Goal: Task Accomplishment & Management: Manage account settings

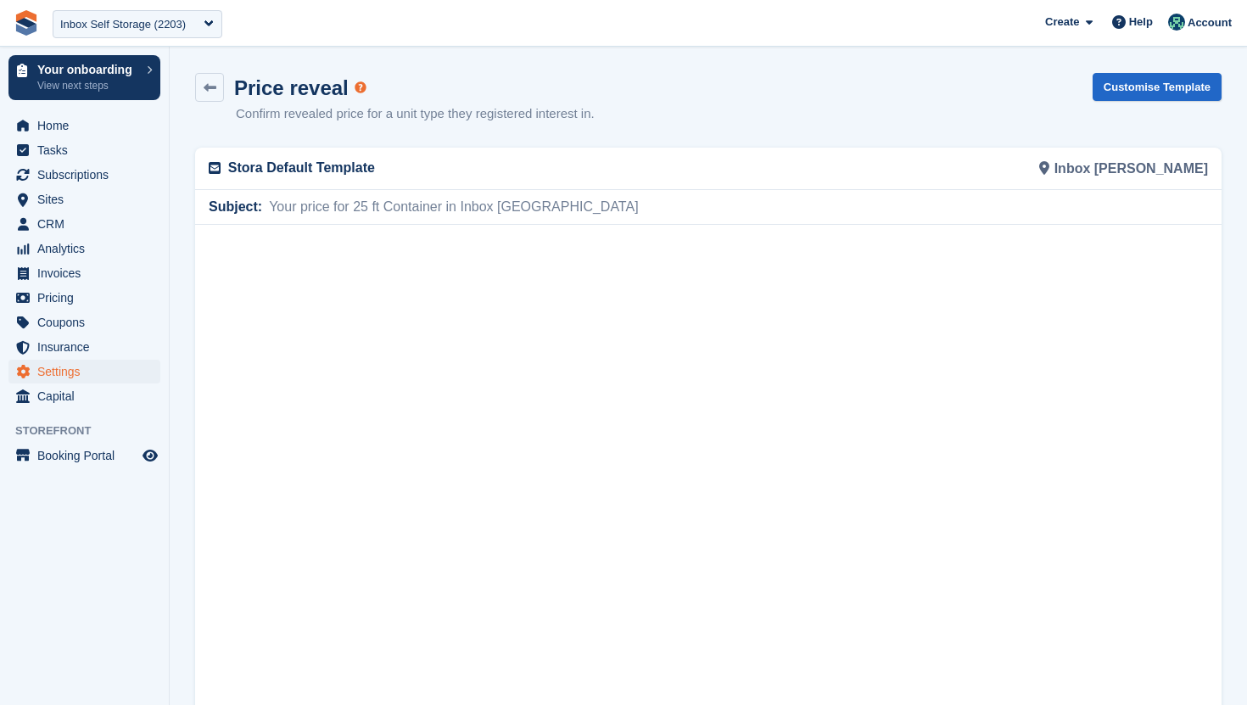
click at [96, 36] on div "Inbox Self Storage (2203)" at bounding box center [138, 24] width 170 height 28
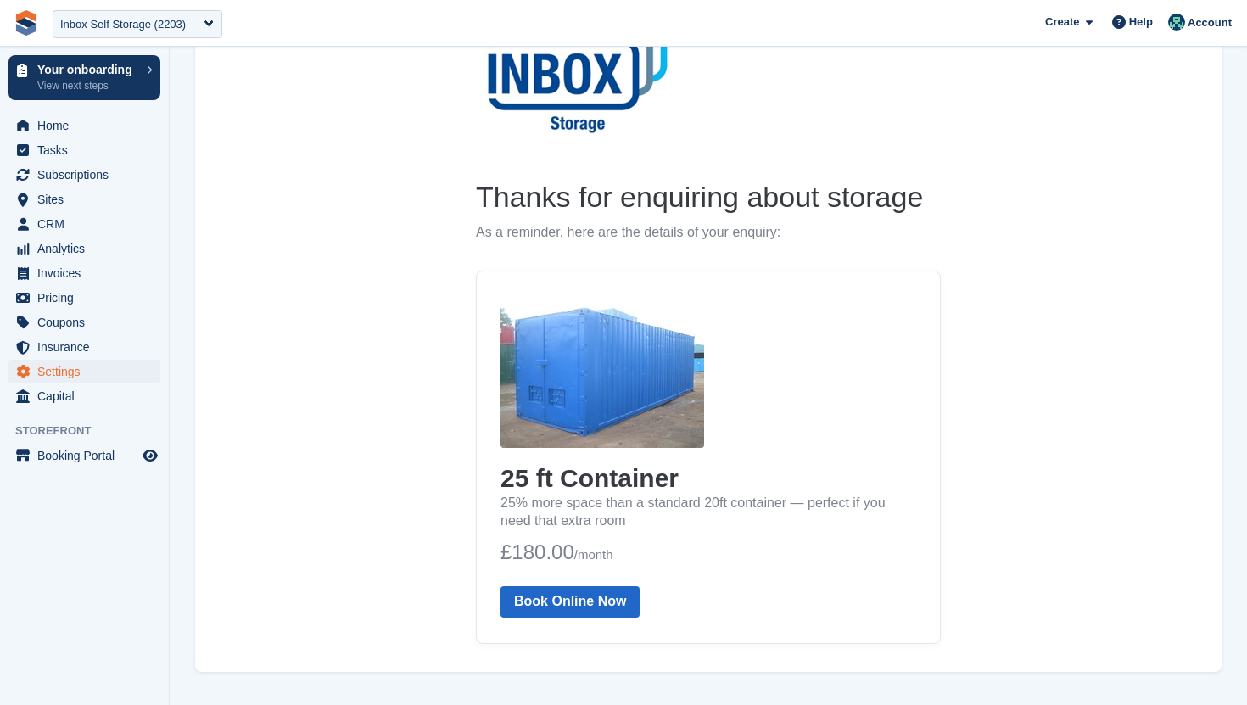
scroll to position [181, 0]
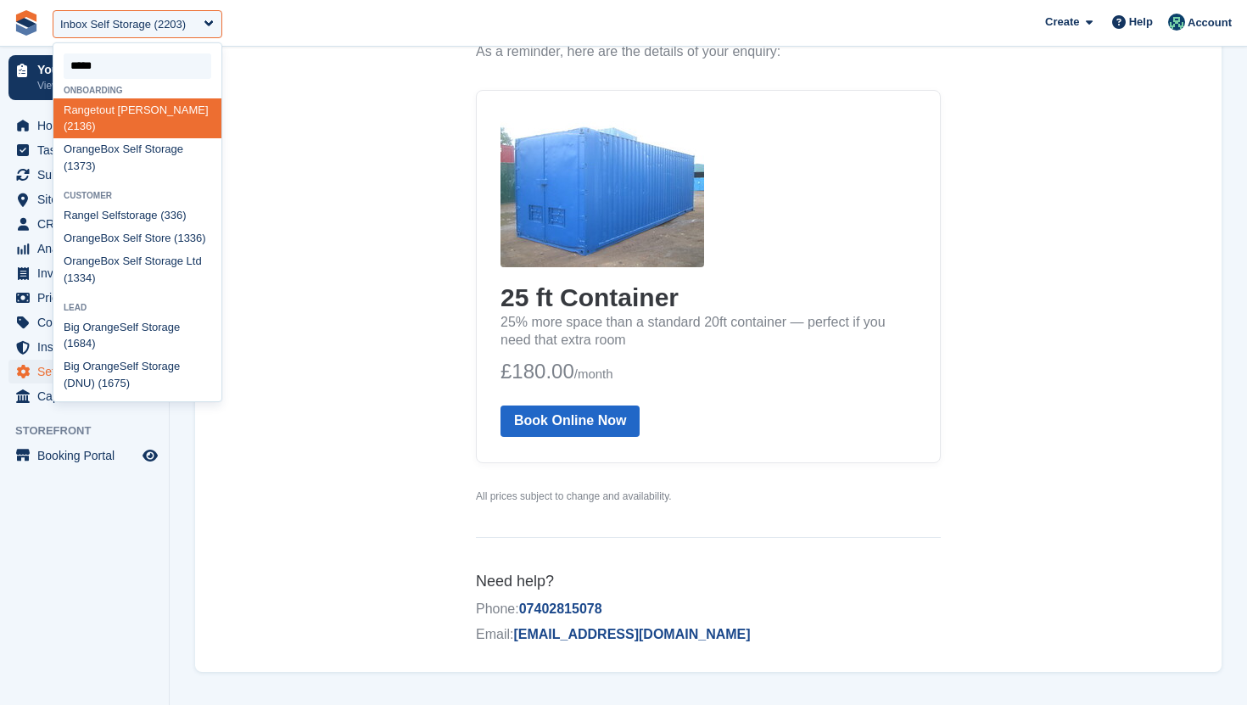
type input "******"
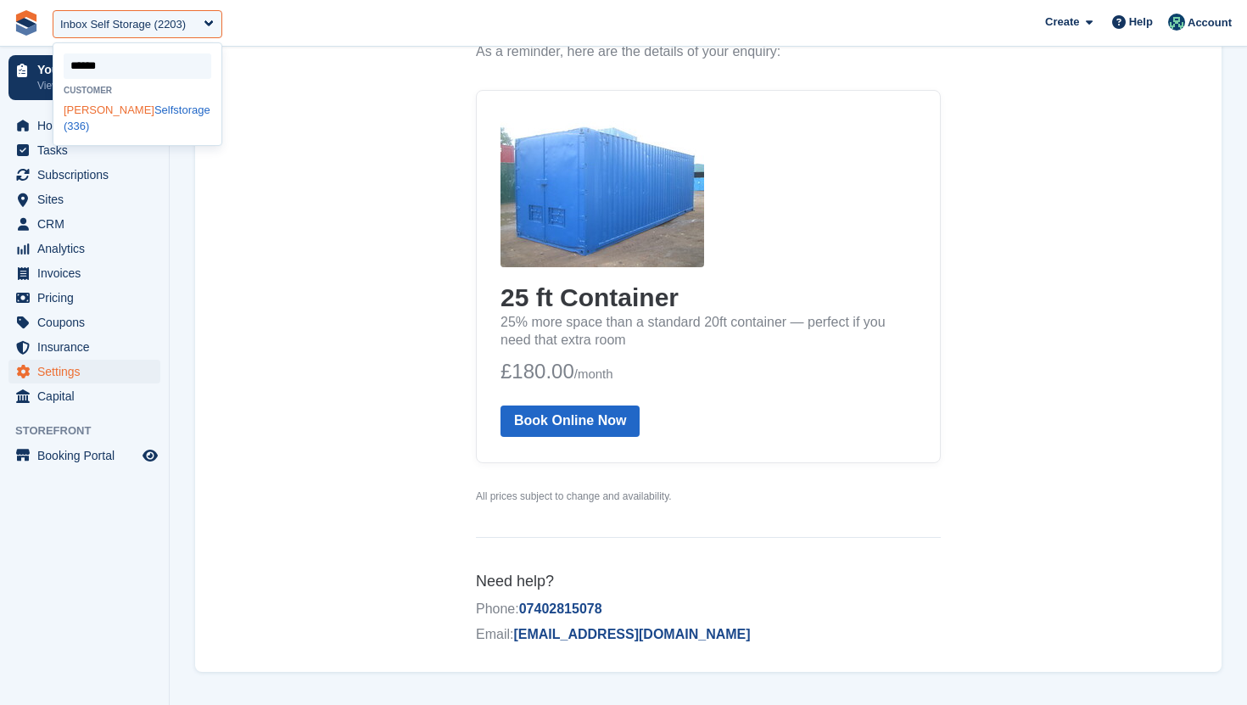
click at [79, 121] on div "Rangel Selfstorage (336)" at bounding box center [137, 118] width 168 height 40
select select "***"
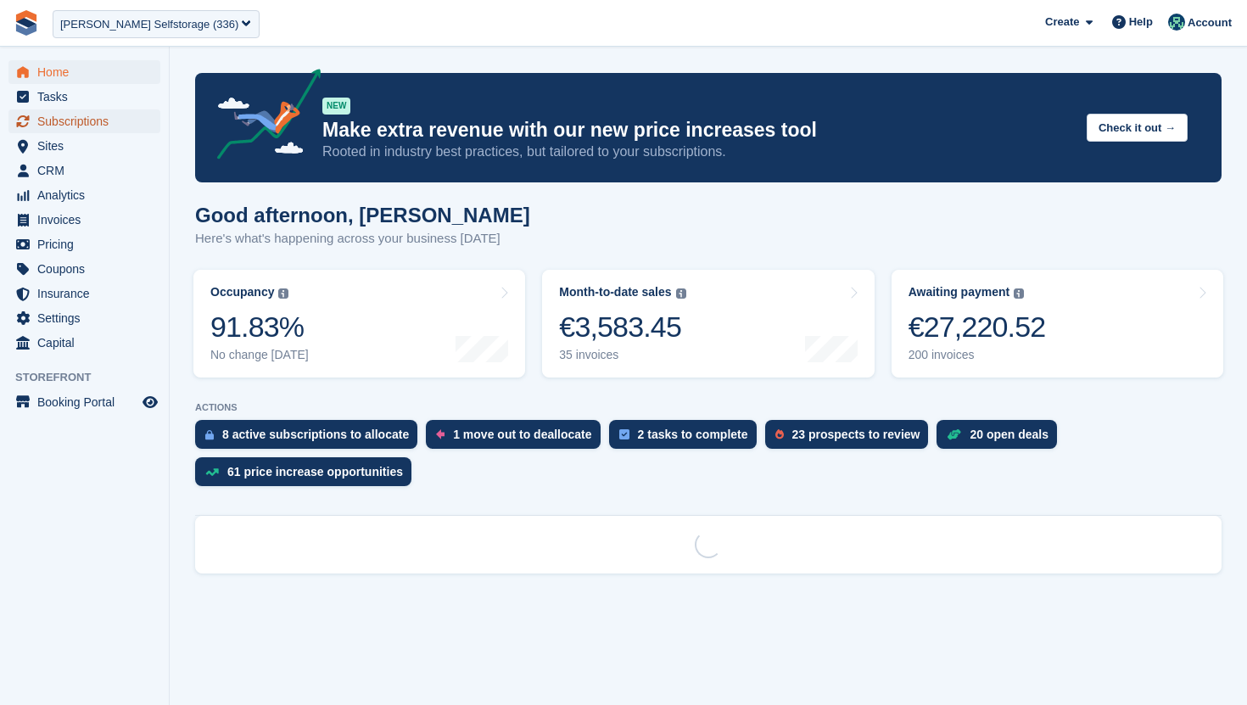
click at [91, 123] on span "Subscriptions" at bounding box center [88, 121] width 102 height 24
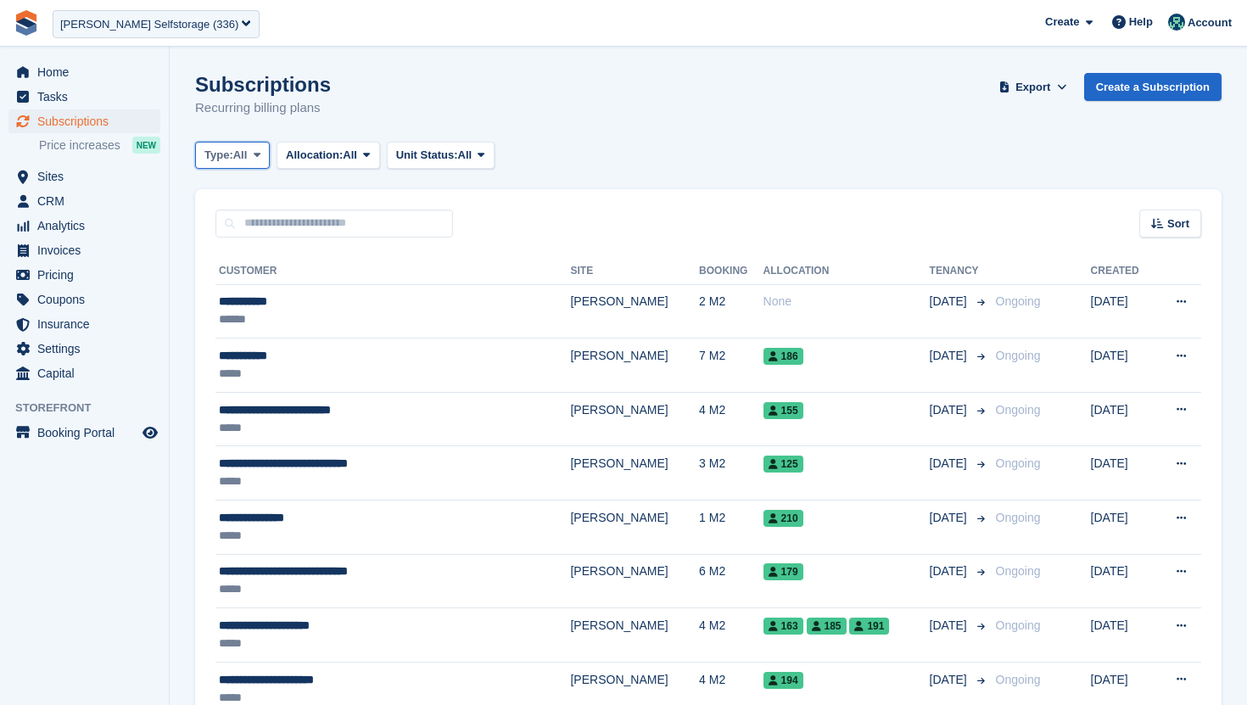
click at [254, 154] on button "Type: All" at bounding box center [232, 156] width 75 height 28
click at [724, 119] on div "Subscriptions Recurring billing plans Export Export Subscriptions Export a CSV …" at bounding box center [708, 105] width 1026 height 65
click at [103, 181] on span "Sites" at bounding box center [88, 177] width 102 height 24
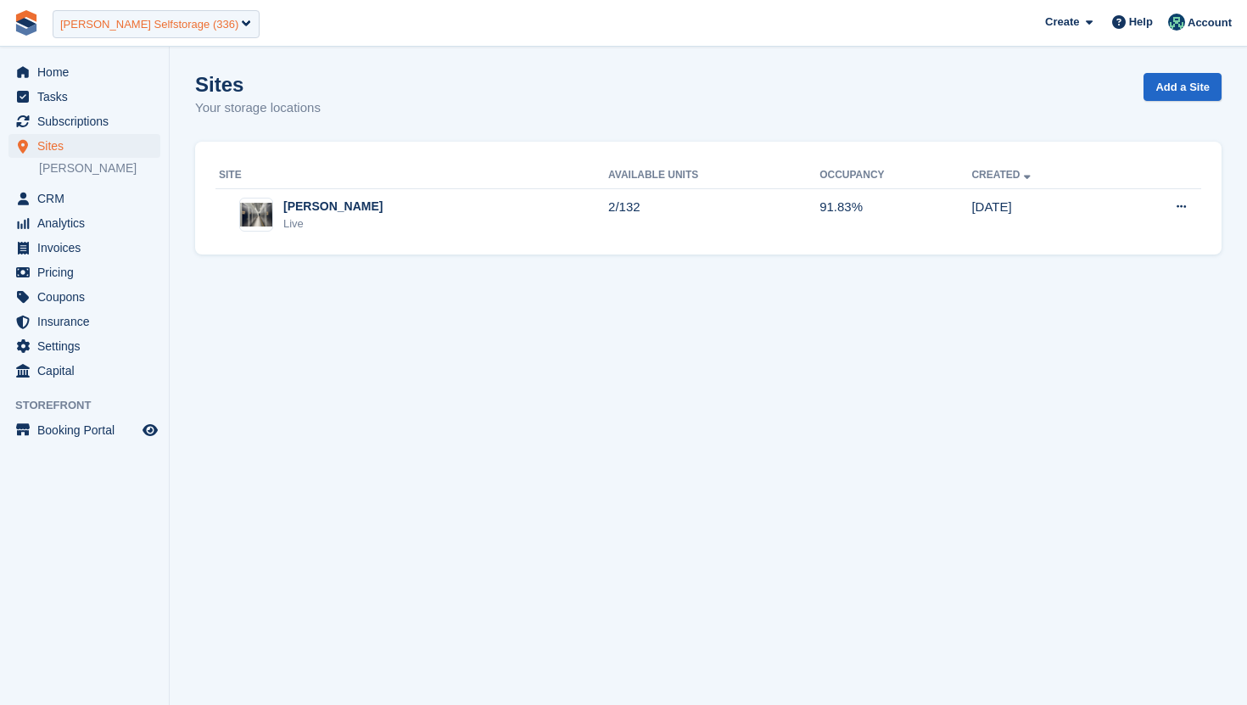
click at [187, 31] on div "Rangel Selfstorage (336)" at bounding box center [149, 24] width 178 height 17
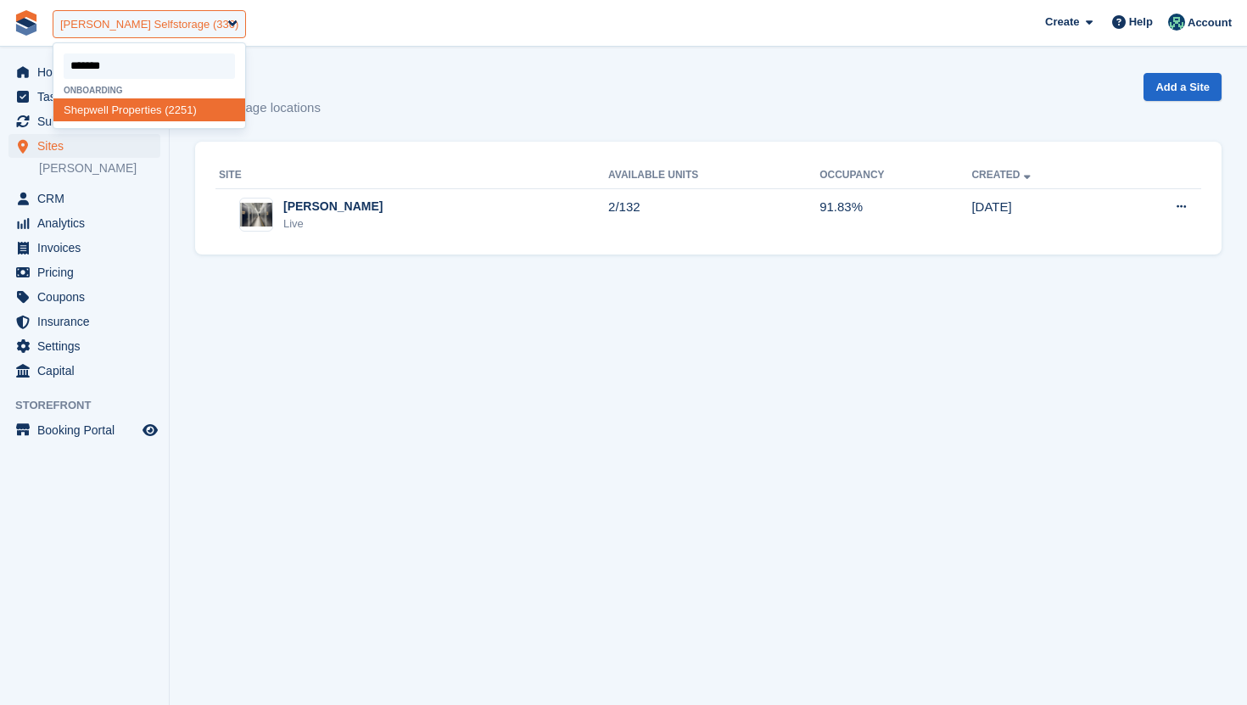
type input "********"
click at [148, 108] on div "Shepwell Properties (2251)" at bounding box center [149, 109] width 192 height 23
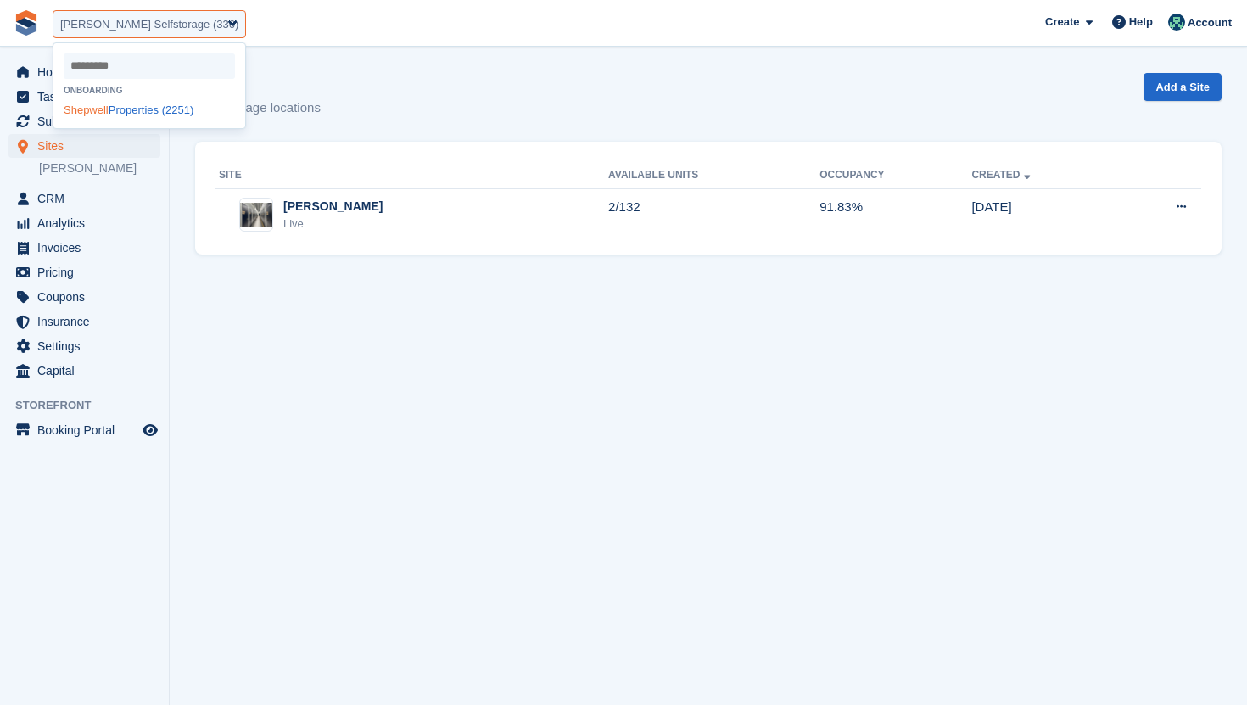
select select "****"
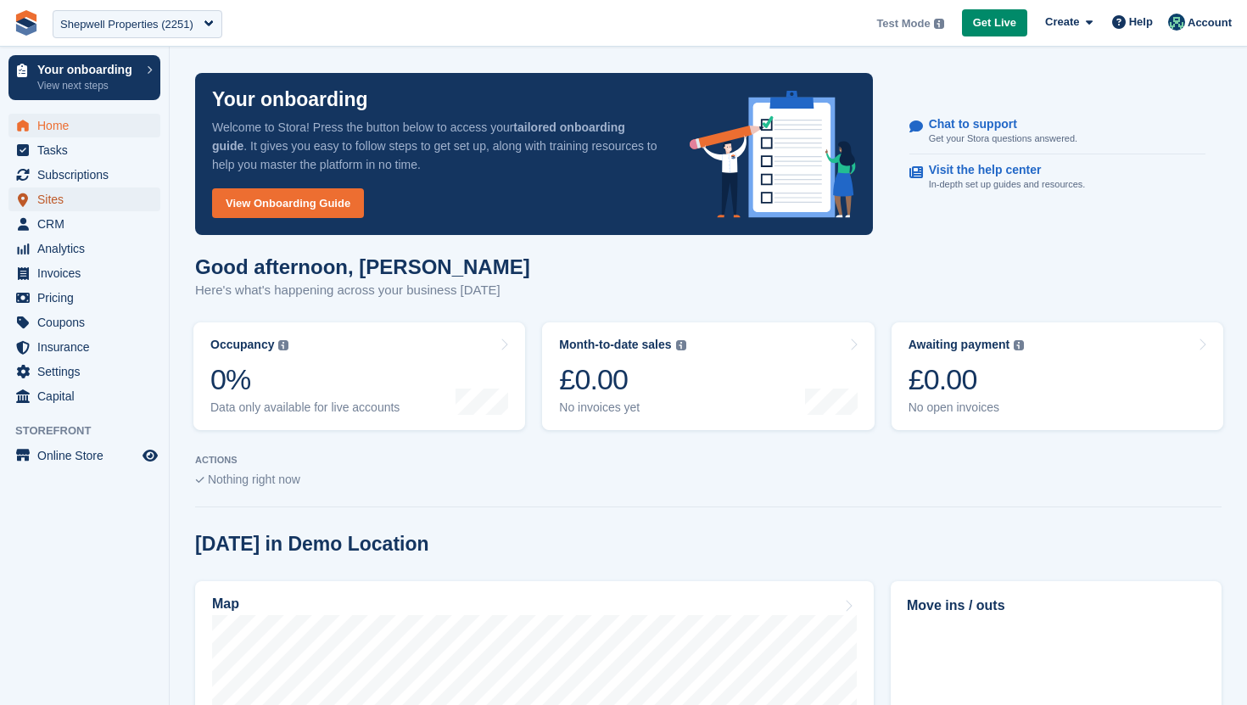
click at [71, 204] on span "Sites" at bounding box center [88, 199] width 102 height 24
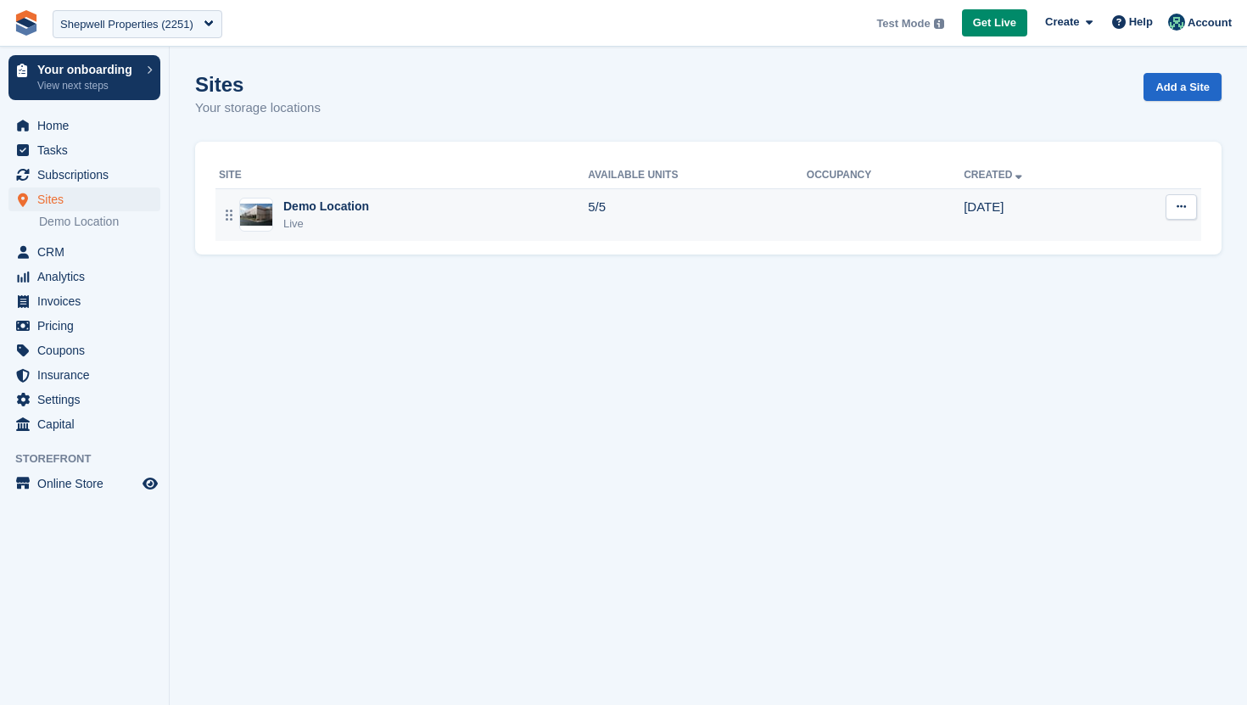
click at [1178, 209] on icon at bounding box center [1180, 206] width 9 height 11
click at [1131, 237] on p "Edit site" at bounding box center [1115, 240] width 148 height 22
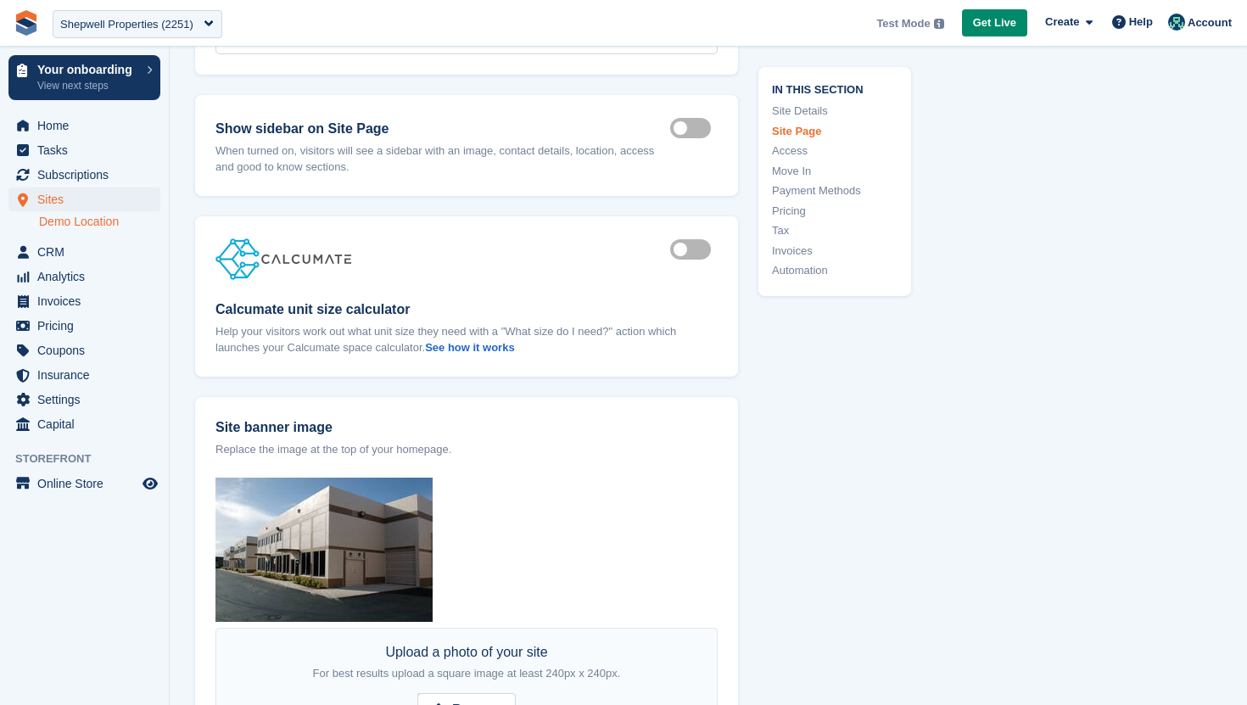
scroll to position [1474, 0]
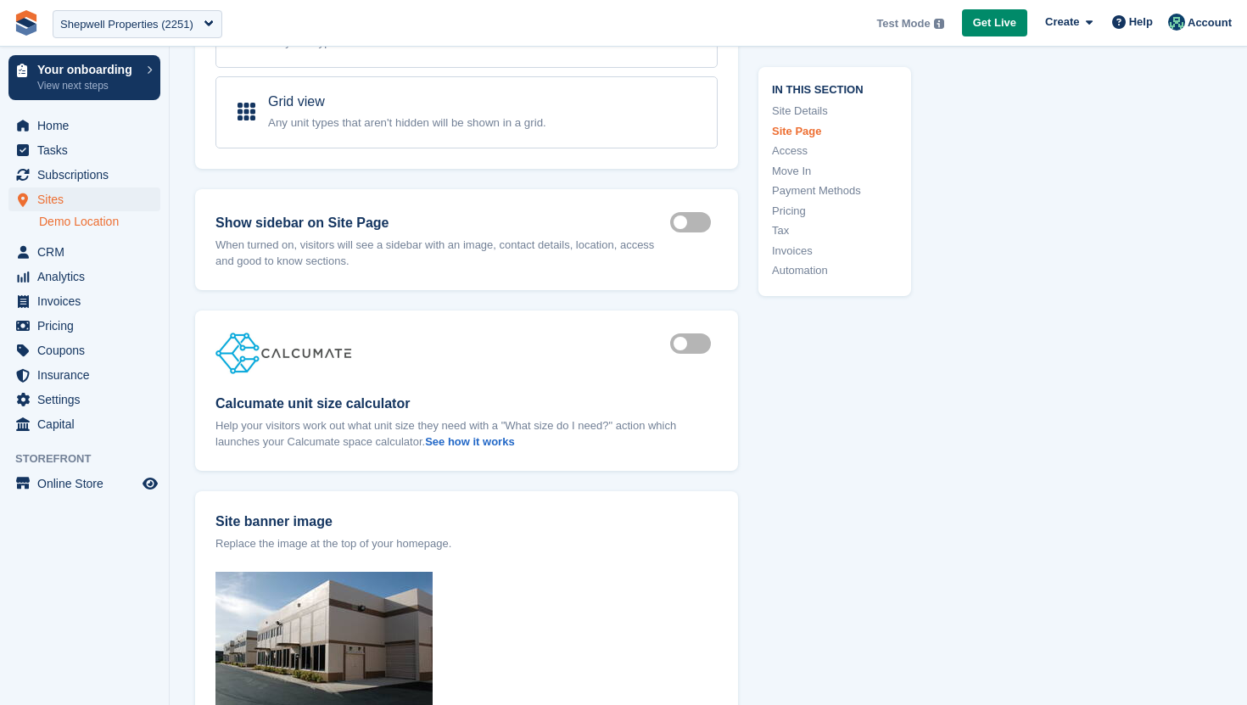
click at [691, 343] on label "Is active" at bounding box center [693, 344] width 47 height 3
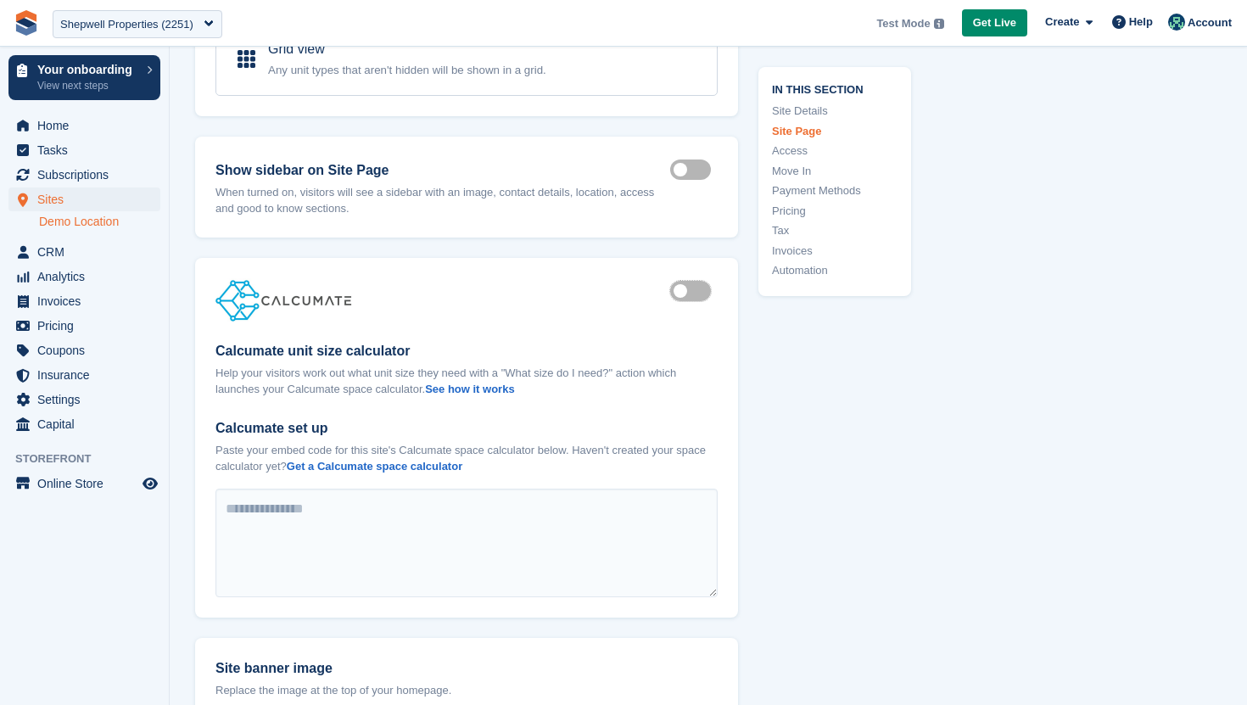
scroll to position [1528, 0]
click at [58, 486] on span "Online Store" at bounding box center [88, 483] width 102 height 24
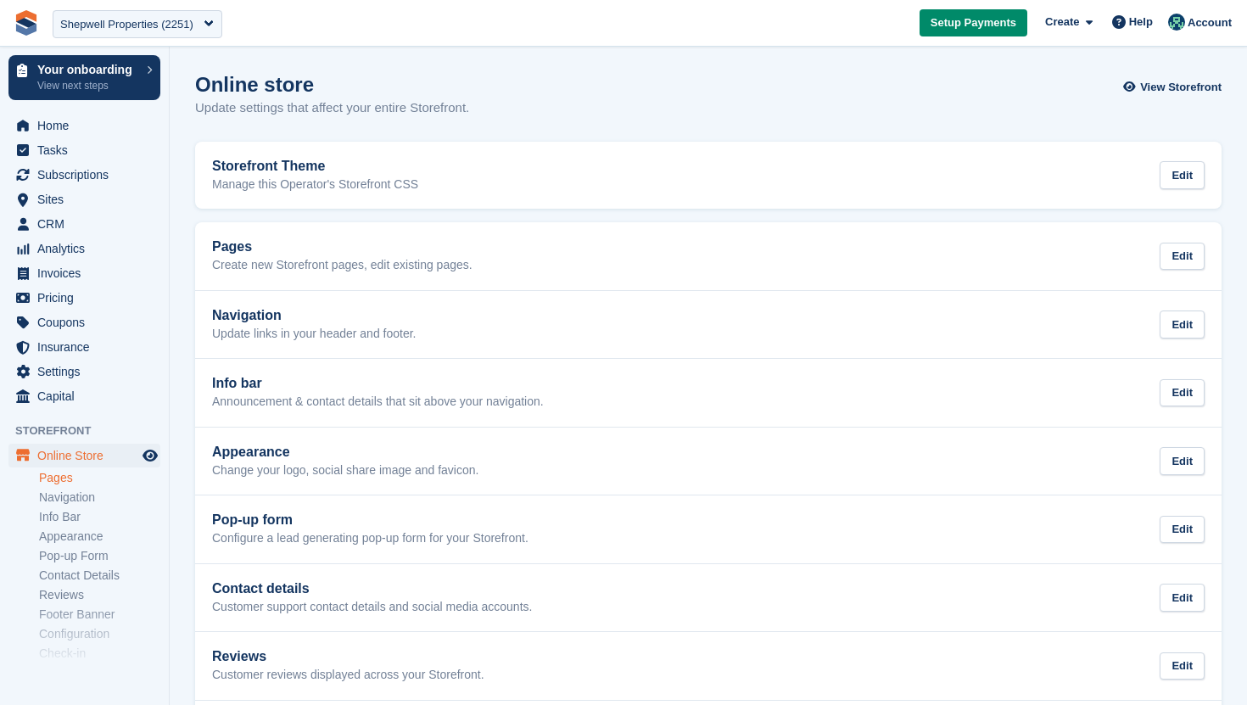
click at [53, 484] on link "Pages" at bounding box center [99, 478] width 121 height 16
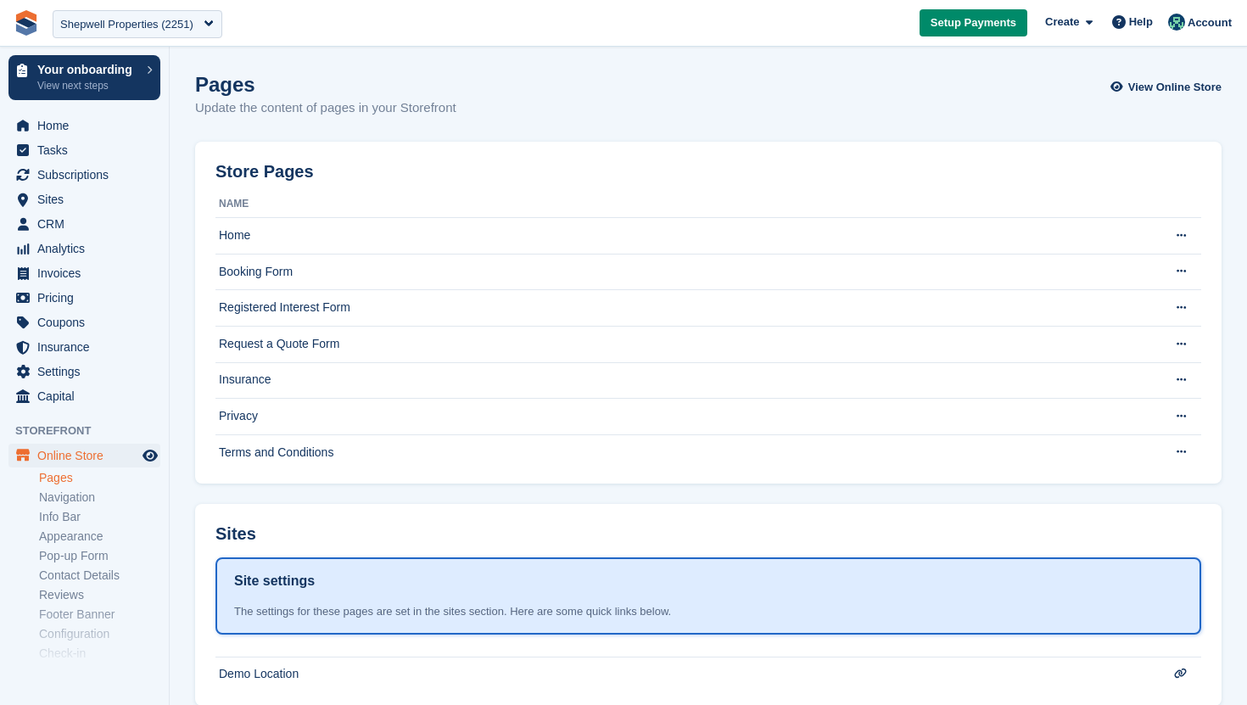
click at [63, 544] on li "Appearance" at bounding box center [104, 536] width 130 height 18
click at [55, 535] on link "Appearance" at bounding box center [99, 536] width 121 height 16
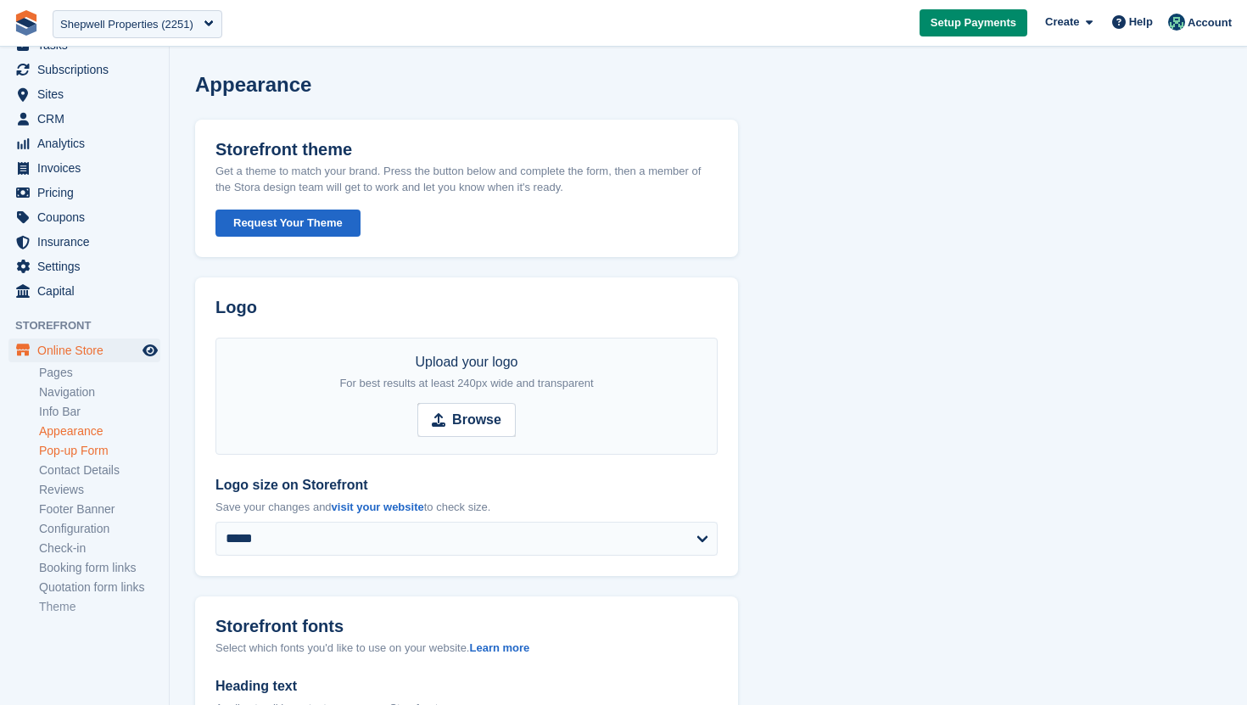
scroll to position [117, 0]
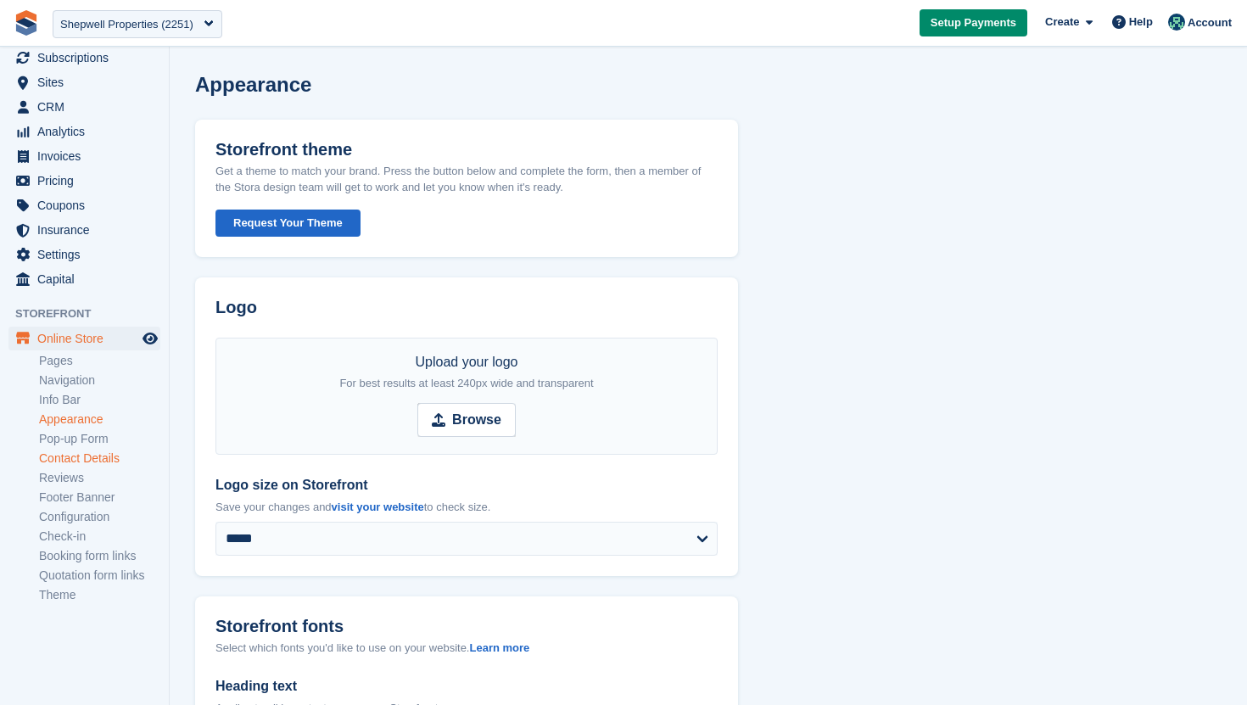
click at [98, 452] on link "Contact Details" at bounding box center [99, 458] width 121 height 16
